Goal: Task Accomplishment & Management: Use online tool/utility

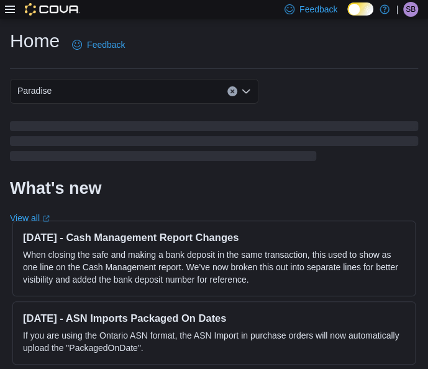
click at [10, 7] on icon at bounding box center [10, 9] width 10 height 10
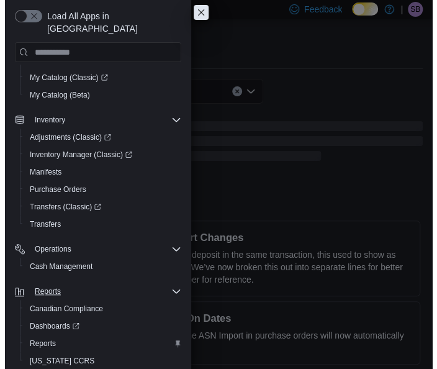
scroll to position [129, 0]
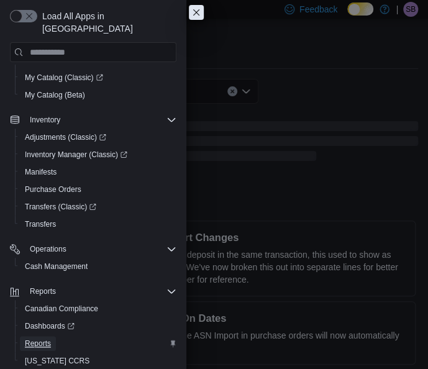
click at [49, 338] on span "Reports" at bounding box center [38, 343] width 26 height 10
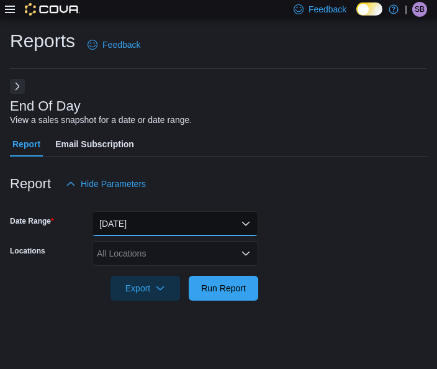
drag, startPoint x: 243, startPoint y: 223, endPoint x: 234, endPoint y: 212, distance: 14.1
click at [242, 223] on button "Today" at bounding box center [175, 223] width 166 height 25
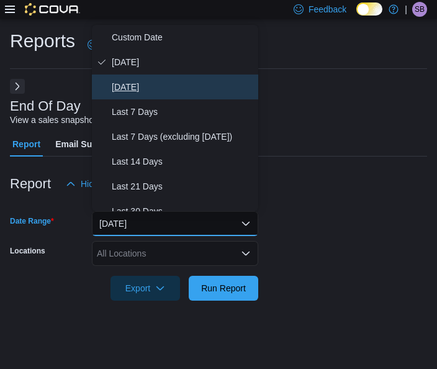
click at [152, 86] on span "Yesterday" at bounding box center [183, 86] width 142 height 15
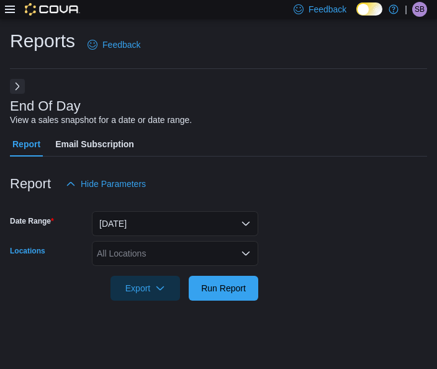
click at [249, 250] on icon "Open list of options" at bounding box center [246, 253] width 10 height 10
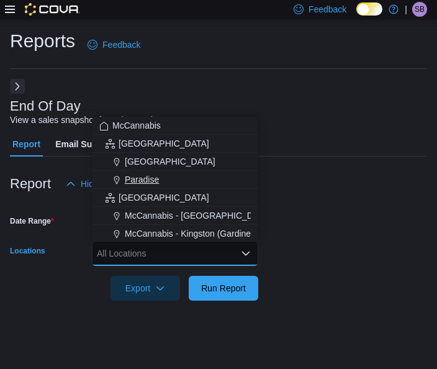
click at [161, 176] on div "Paradise" at bounding box center [175, 179] width 152 height 12
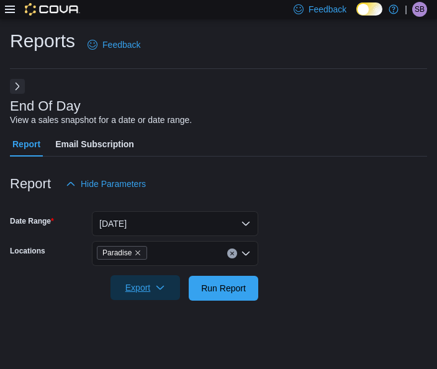
click at [176, 288] on button "Export" at bounding box center [146, 287] width 70 height 25
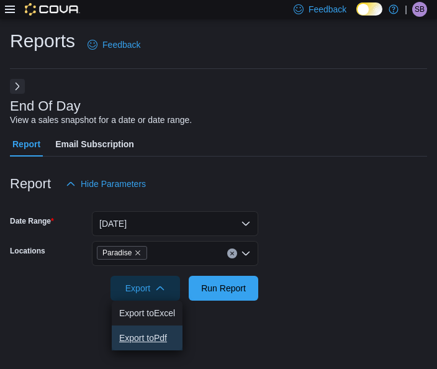
click at [148, 338] on span "Export to Pdf" at bounding box center [147, 338] width 56 height 10
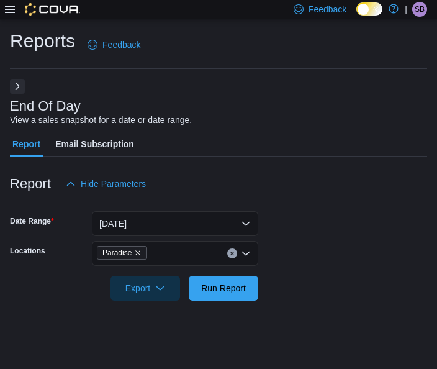
drag, startPoint x: 406, startPoint y: 56, endPoint x: 389, endPoint y: 4, distance: 54.4
click at [406, 56] on div "Reports Feedback" at bounding box center [218, 45] width 417 height 32
